Goal: Transaction & Acquisition: Purchase product/service

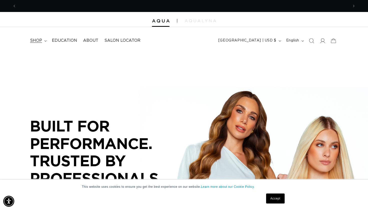
scroll to position [0, 333]
click at [38, 39] on span "shop" at bounding box center [36, 40] width 12 height 5
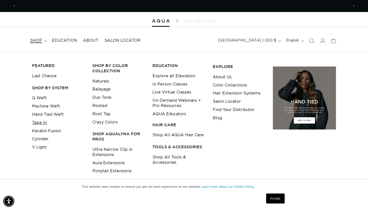
scroll to position [0, 0]
click at [37, 121] on link "Tape In" at bounding box center [39, 123] width 15 height 8
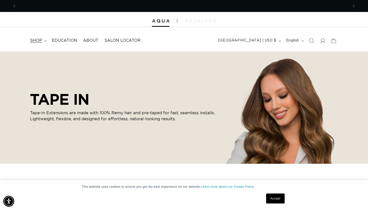
click at [40, 38] on span "shop" at bounding box center [36, 40] width 12 height 5
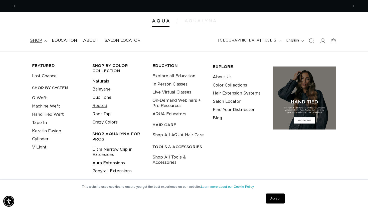
scroll to position [0, 665]
click at [106, 105] on link "Rooted" at bounding box center [99, 106] width 15 height 8
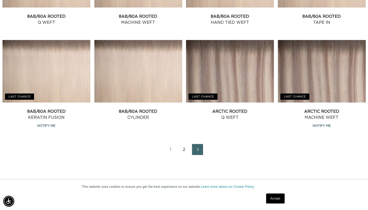
click at [184, 154] on link "2" at bounding box center [184, 149] width 11 height 11
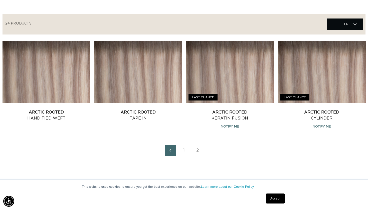
scroll to position [0, 333]
click at [156, 109] on link "Arctic Rooted Tape In" at bounding box center [138, 115] width 88 height 12
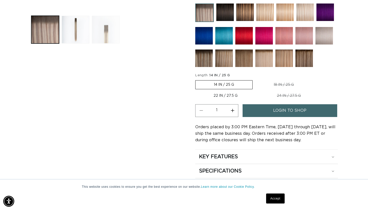
scroll to position [0, 665]
click at [106, 31] on button "Load image 3 in gallery view" at bounding box center [106, 30] width 28 height 28
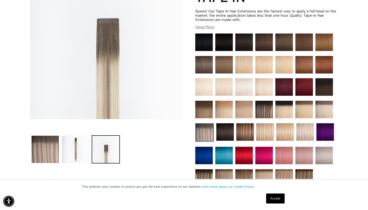
scroll to position [0, 333]
click at [78, 155] on button "Load image 2 in gallery view" at bounding box center [76, 150] width 28 height 28
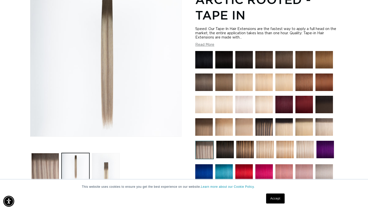
scroll to position [86, 0]
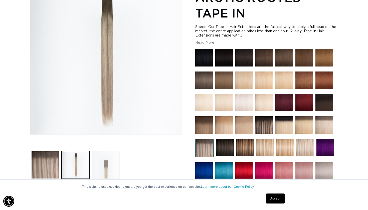
click at [99, 164] on button "Load image 3 in gallery view" at bounding box center [106, 165] width 28 height 28
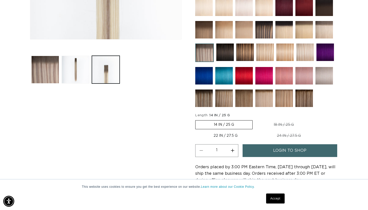
scroll to position [189, 0]
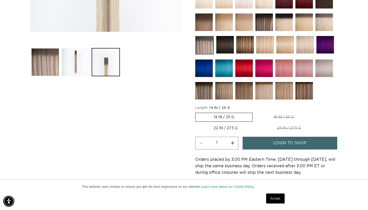
click at [235, 116] on label "14 IN / 25 G Variant sold out or unavailable" at bounding box center [223, 117] width 57 height 9
click at [197, 112] on input "14 IN / 25 G Variant sold out or unavailable" at bounding box center [197, 112] width 0 height 0
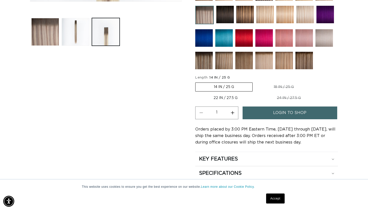
scroll to position [0, 665]
click at [232, 96] on label "22 IN / 27.5 G Variant sold out or unavailable" at bounding box center [225, 98] width 61 height 9
click at [315, 82] on input "22 IN / 27.5 G Variant sold out or unavailable" at bounding box center [315, 82] width 0 height 0
radio input "true"
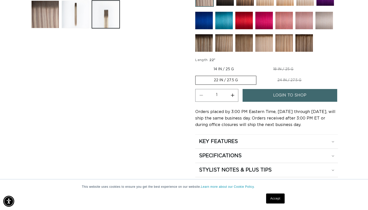
scroll to position [238, 0]
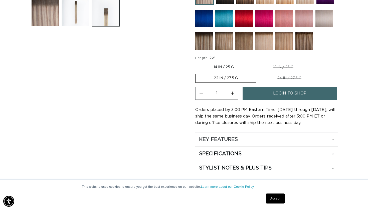
click at [216, 140] on h2 "KEY FEATURES" at bounding box center [218, 140] width 39 height 7
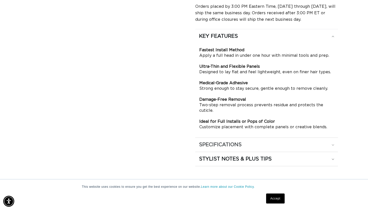
scroll to position [0, 0]
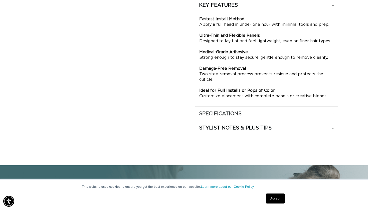
click at [234, 110] on summary "SPECIFICATIONS" at bounding box center [266, 114] width 143 height 14
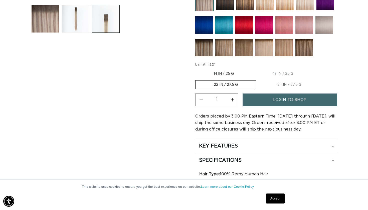
click at [268, 102] on link "login to shop" at bounding box center [290, 100] width 95 height 13
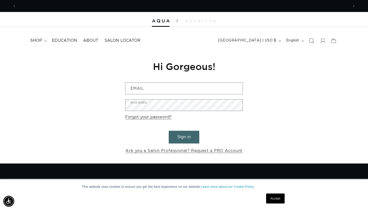
scroll to position [0, 665]
click at [322, 39] on icon at bounding box center [322, 40] width 5 height 5
click at [237, 90] on input "Email" at bounding box center [183, 88] width 117 height 11
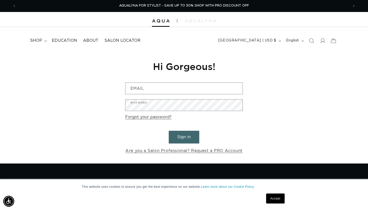
click at [235, 63] on h1 "Hi Gorgeous!" at bounding box center [184, 66] width 118 height 12
click at [322, 41] on icon at bounding box center [322, 40] width 5 height 5
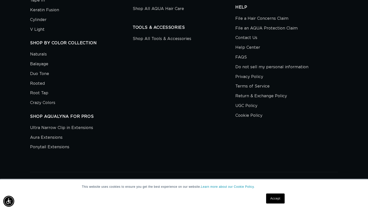
scroll to position [344, 0]
click at [275, 199] on link "Accept" at bounding box center [275, 199] width 19 height 10
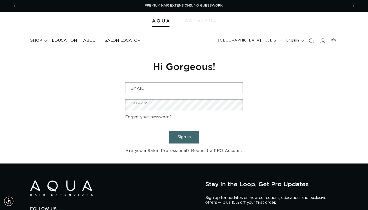
scroll to position [0, 0]
